Goal: Task Accomplishment & Management: Manage account settings

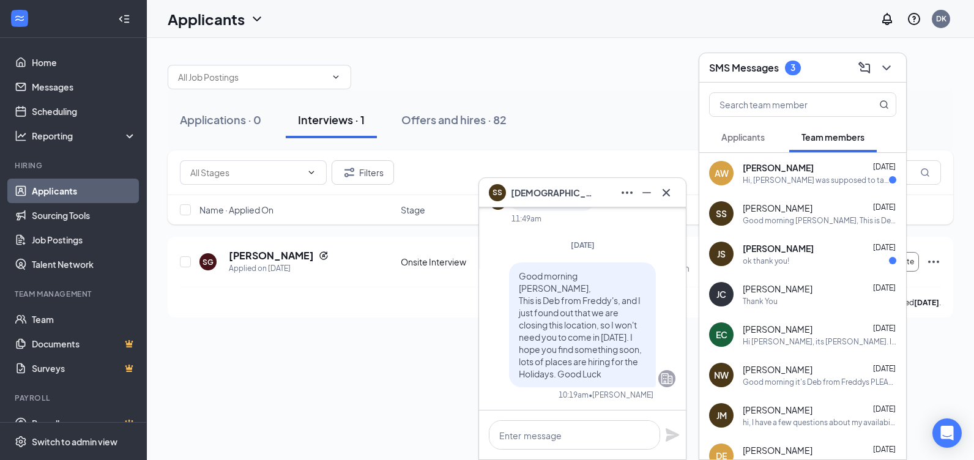
click at [790, 255] on div "[PERSON_NAME] [DATE] ok thank you!" at bounding box center [820, 254] width 154 height 24
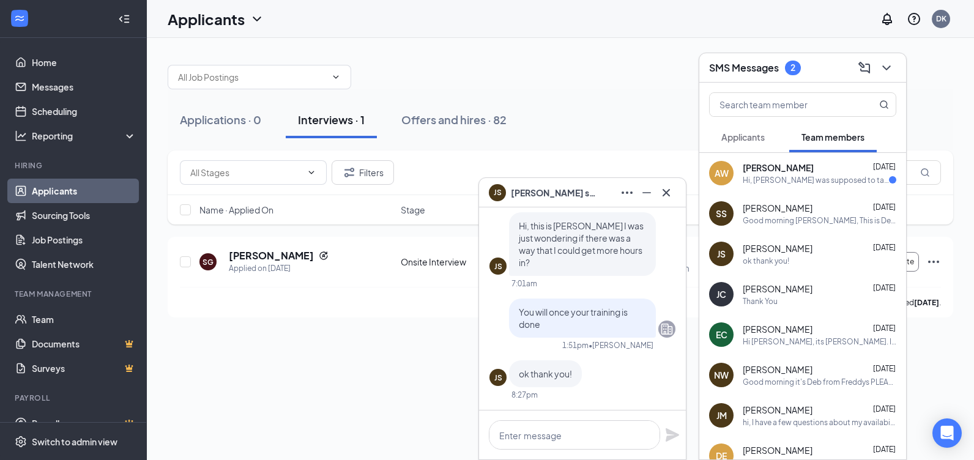
click at [757, 220] on div "Good morning [PERSON_NAME], This is Deb from Freddy's, and I just found out tha…" at bounding box center [820, 220] width 154 height 10
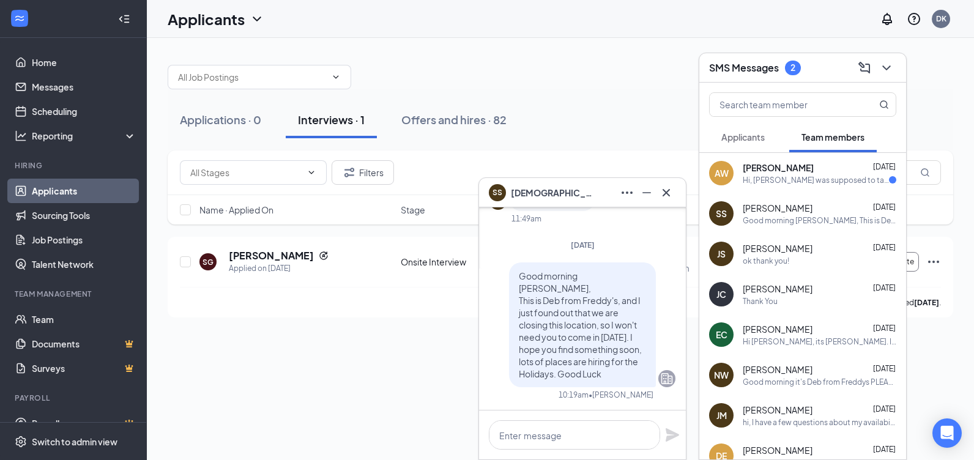
click at [817, 176] on div "Hi, [PERSON_NAME] was supposed to take me off the schedule for [DATE]. If you r…" at bounding box center [816, 180] width 146 height 10
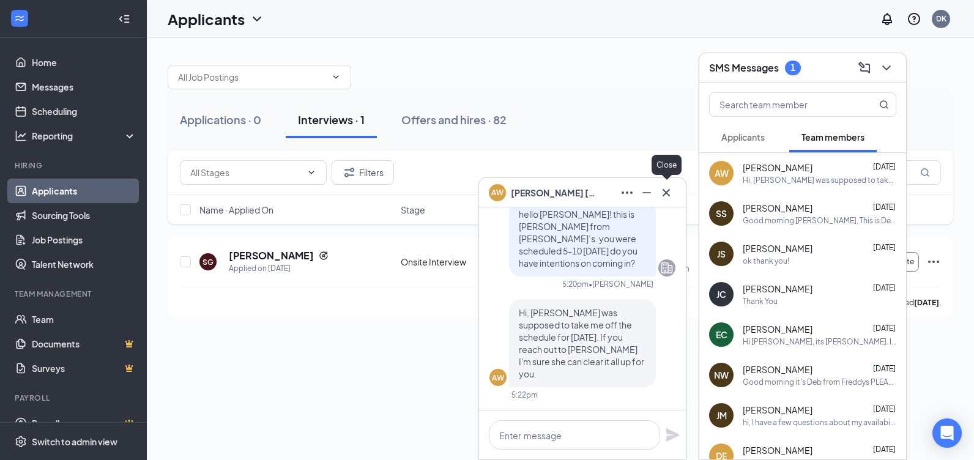
click at [669, 200] on button at bounding box center [666, 193] width 20 height 20
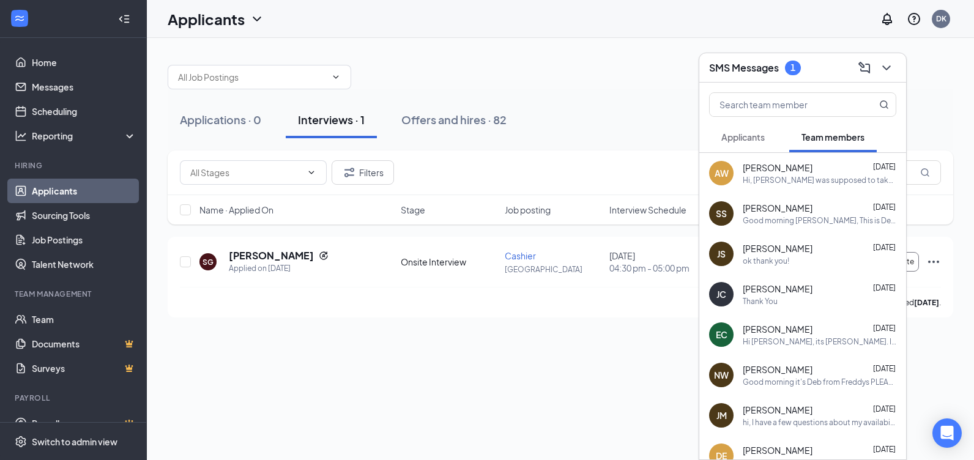
click at [800, 219] on div "Good morning [PERSON_NAME], This is Deb from Freddy's, and I just found out tha…" at bounding box center [820, 220] width 154 height 10
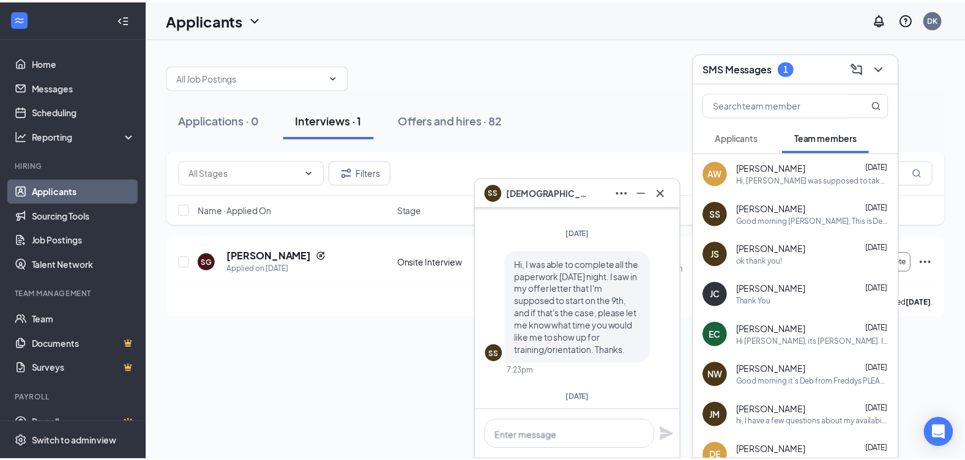
scroll to position [-504, 0]
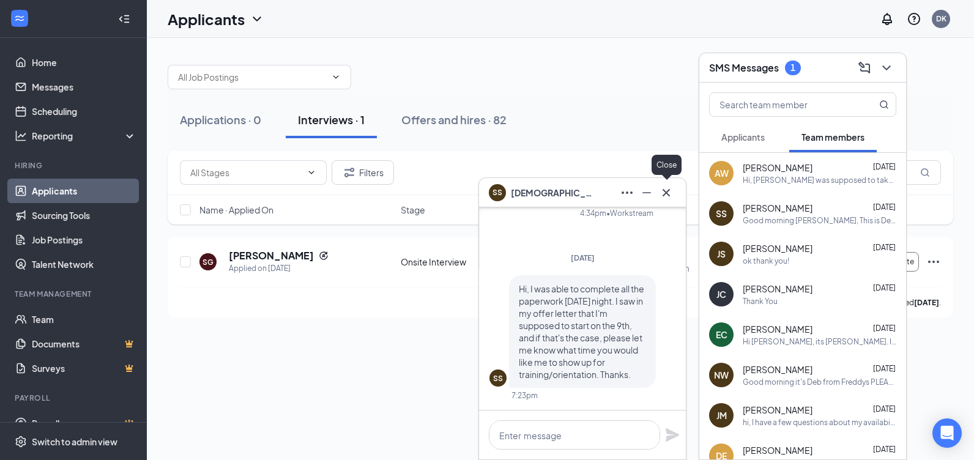
click at [666, 195] on icon "Cross" at bounding box center [666, 192] width 15 height 15
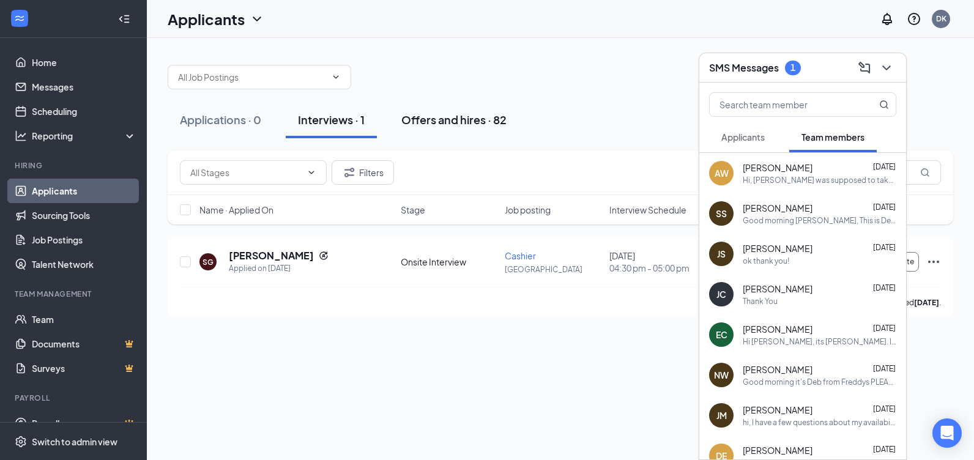
click at [509, 127] on button "Offers and hires · 82" at bounding box center [454, 120] width 130 height 37
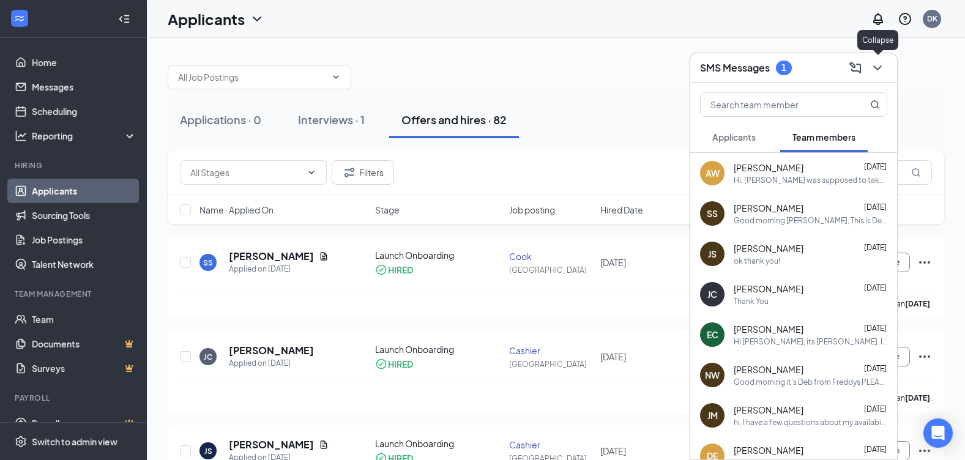
click at [875, 62] on icon "ChevronDown" at bounding box center [877, 68] width 15 height 15
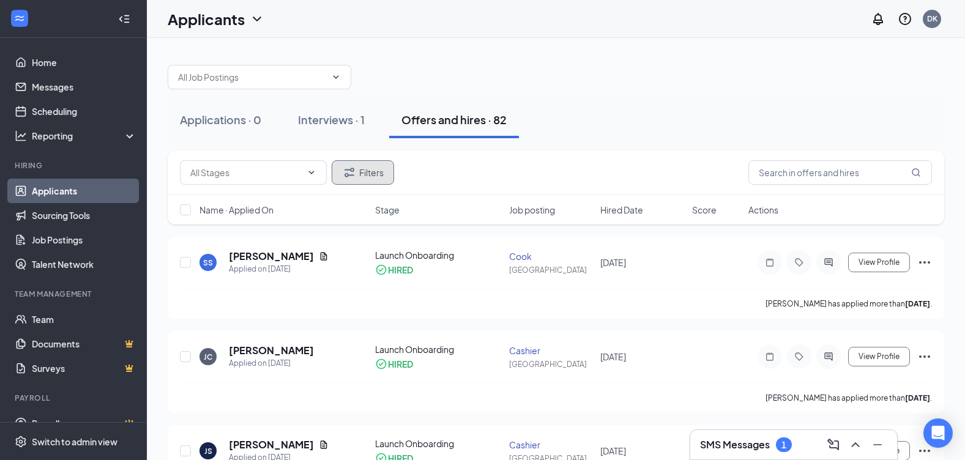
click at [366, 182] on button "Filters" at bounding box center [363, 172] width 62 height 24
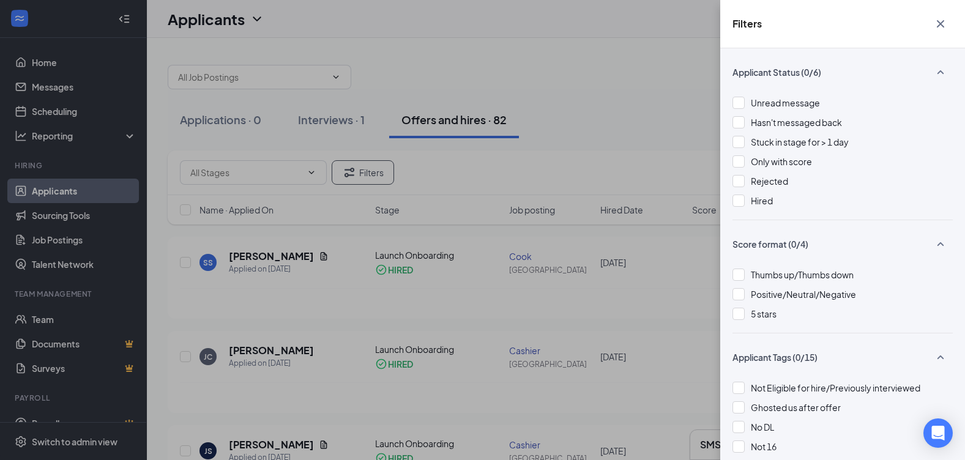
click at [777, 189] on div "Unread message Hasn't messaged back Stuck in stage for > 1 day Only with score …" at bounding box center [842, 158] width 220 height 124
click at [777, 184] on span "Rejected" at bounding box center [769, 181] width 37 height 11
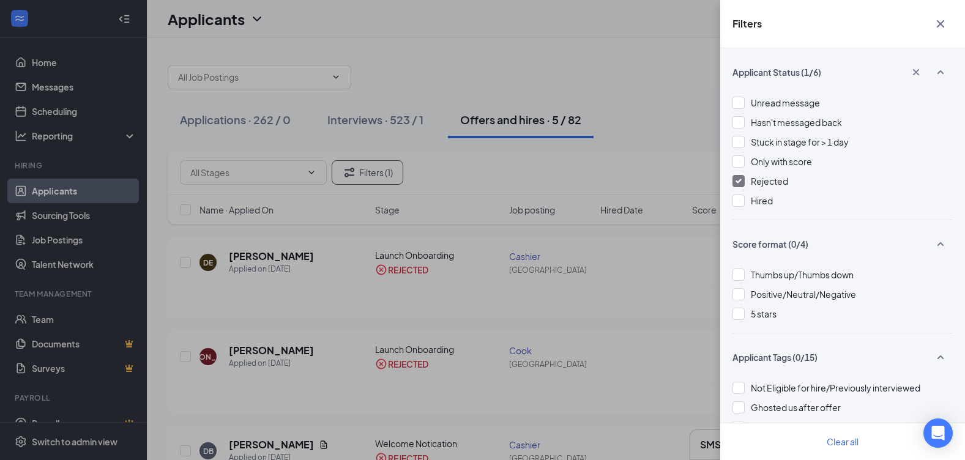
click at [690, 125] on div "Filters Applicant Status (1/6) Unread message Hasn't messaged back Stuck in sta…" at bounding box center [482, 230] width 965 height 460
click at [941, 19] on icon "Cross" at bounding box center [940, 24] width 15 height 15
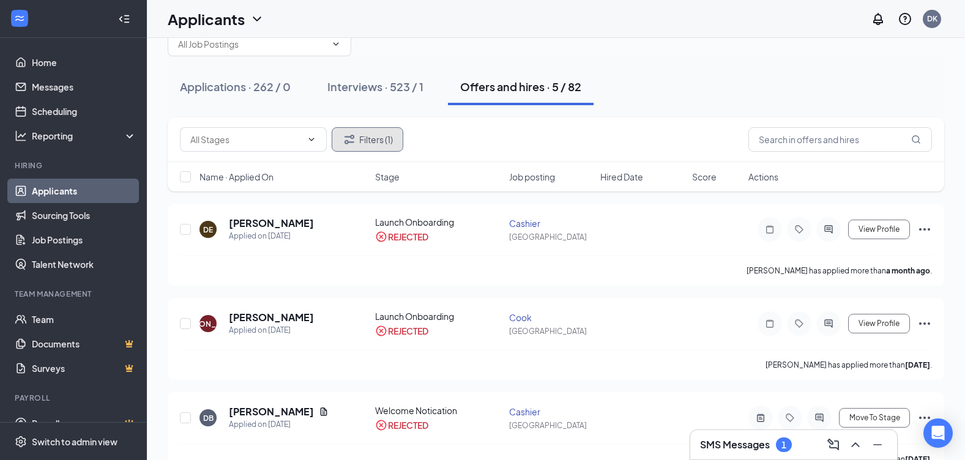
scroll to position [25, 0]
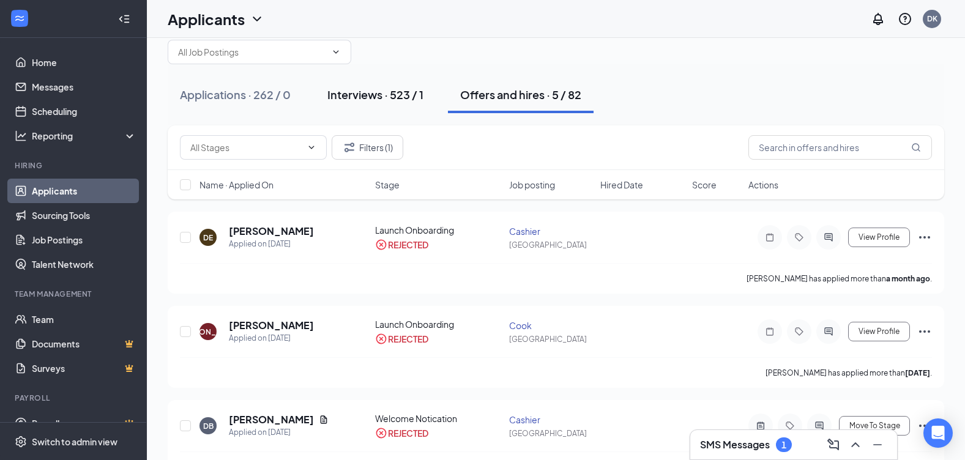
click at [403, 91] on div "Interviews · 523 / 1" at bounding box center [375, 94] width 96 height 15
